Goal: Information Seeking & Learning: Learn about a topic

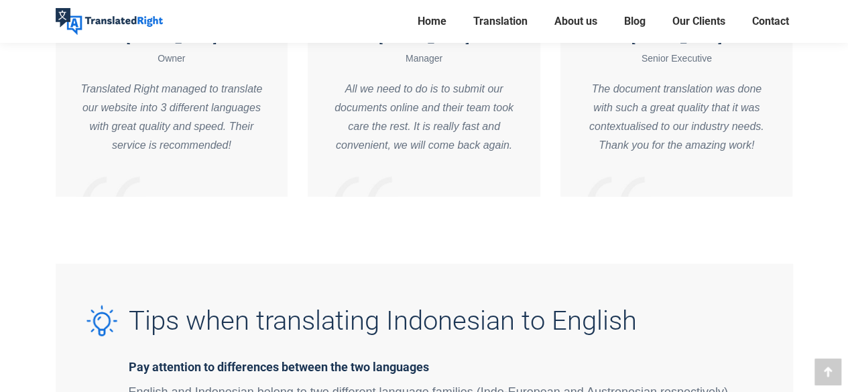
scroll to position [1462, 0]
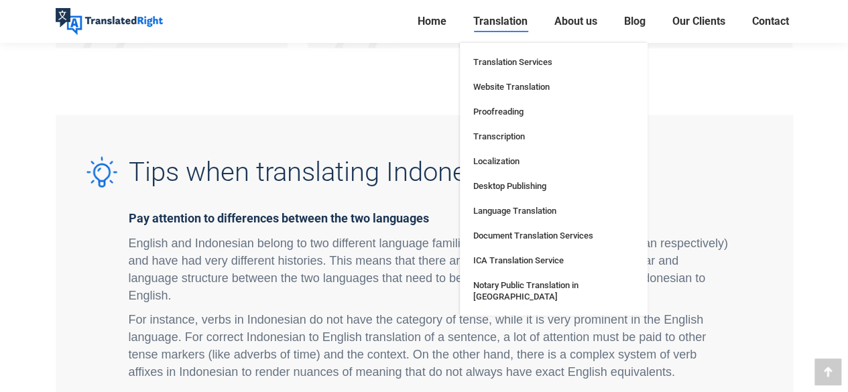
click at [505, 22] on span "Translation" at bounding box center [500, 21] width 54 height 13
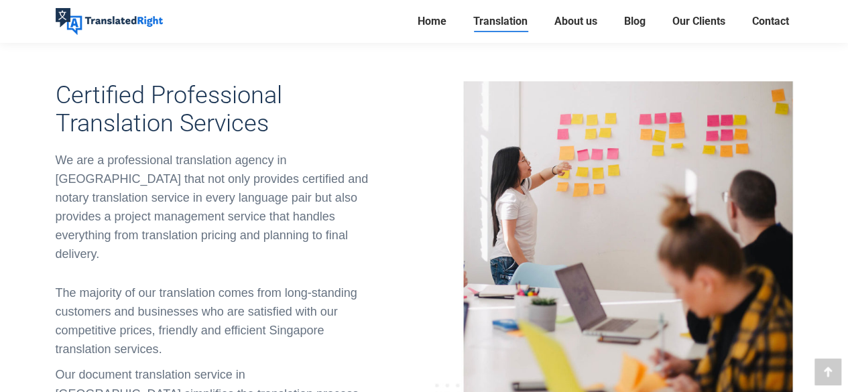
scroll to position [973, 0]
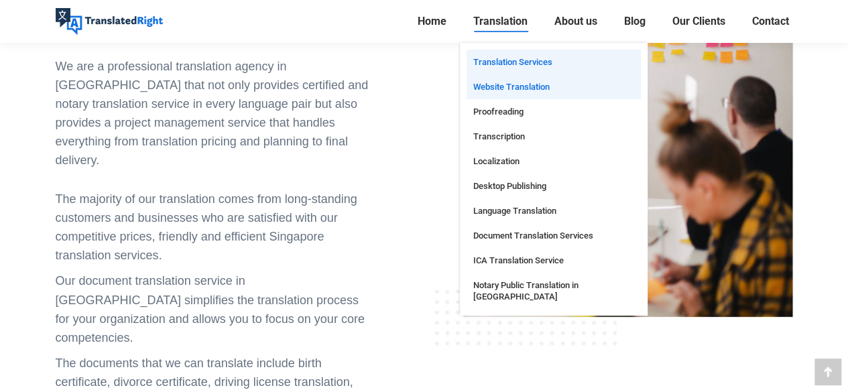
click at [495, 86] on span "Website Translation" at bounding box center [511, 86] width 76 height 11
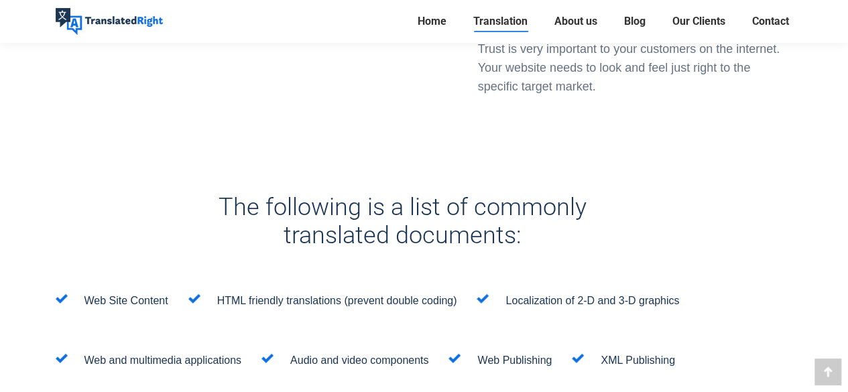
scroll to position [4297, 0]
